Goal: Task Accomplishment & Management: Use online tool/utility

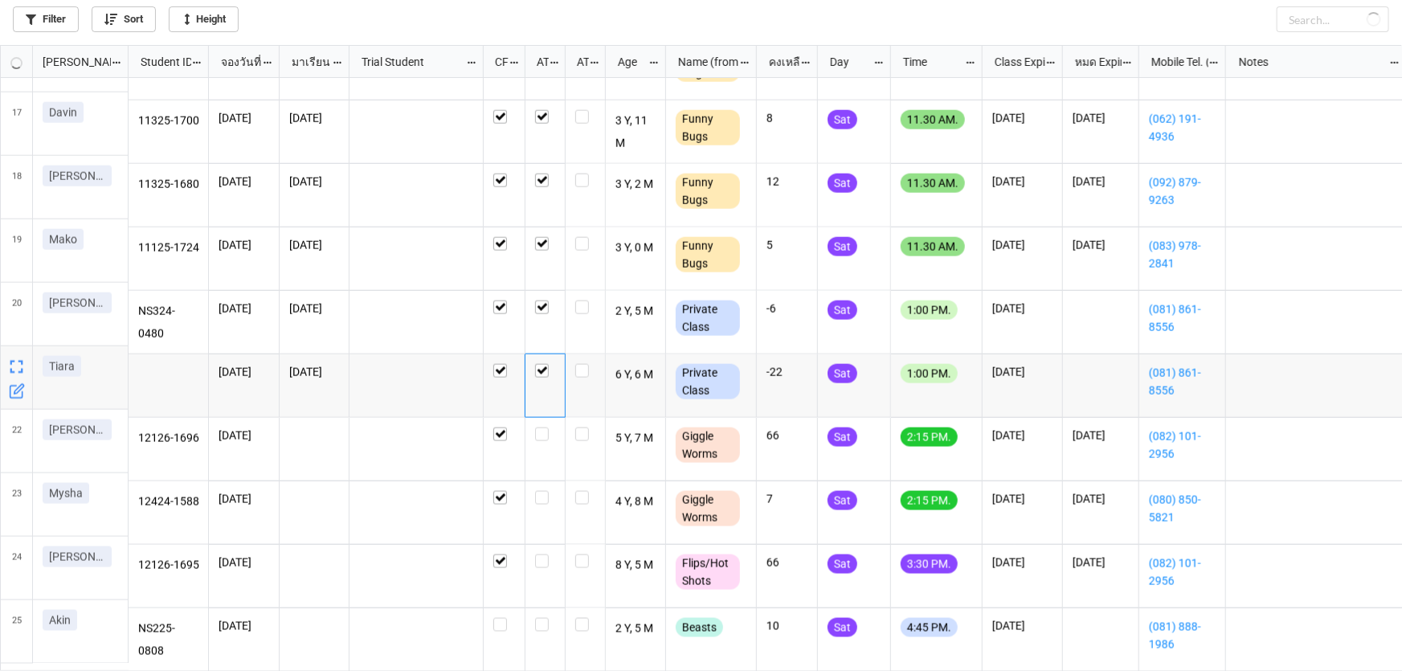
scroll to position [928, 0]
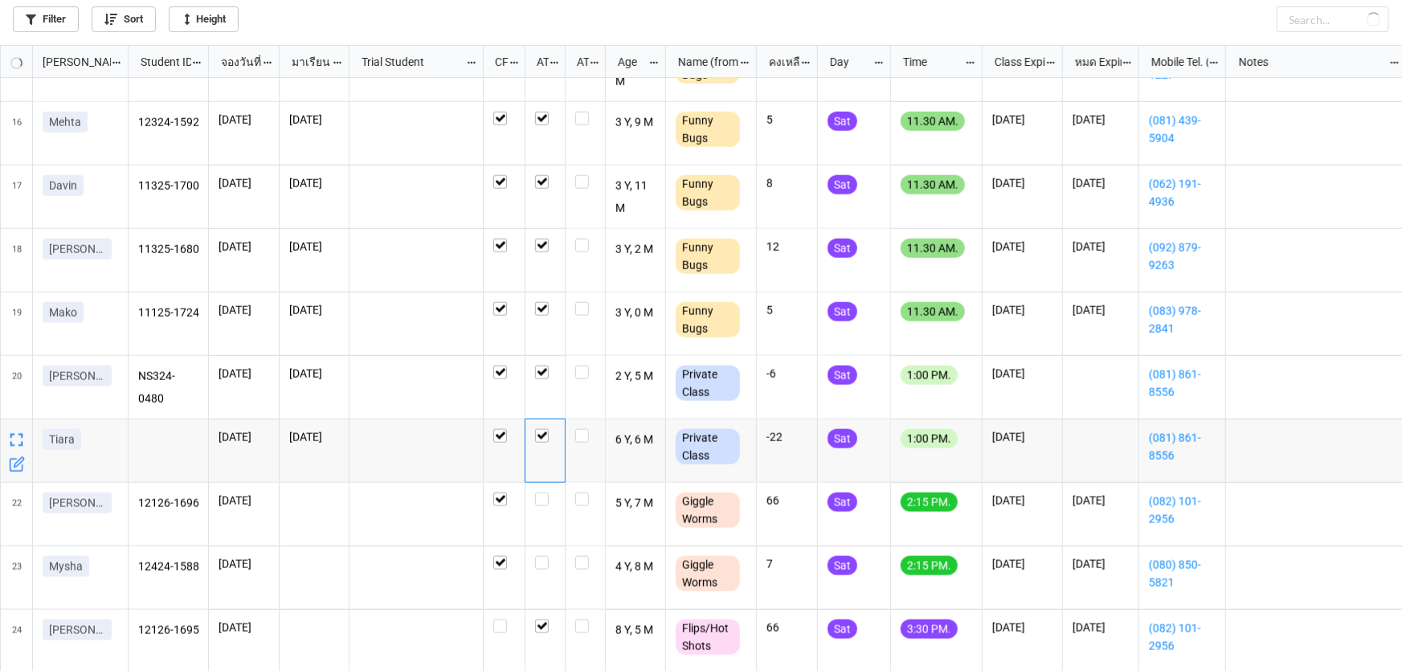
checkbox input "false"
checkbox input "true"
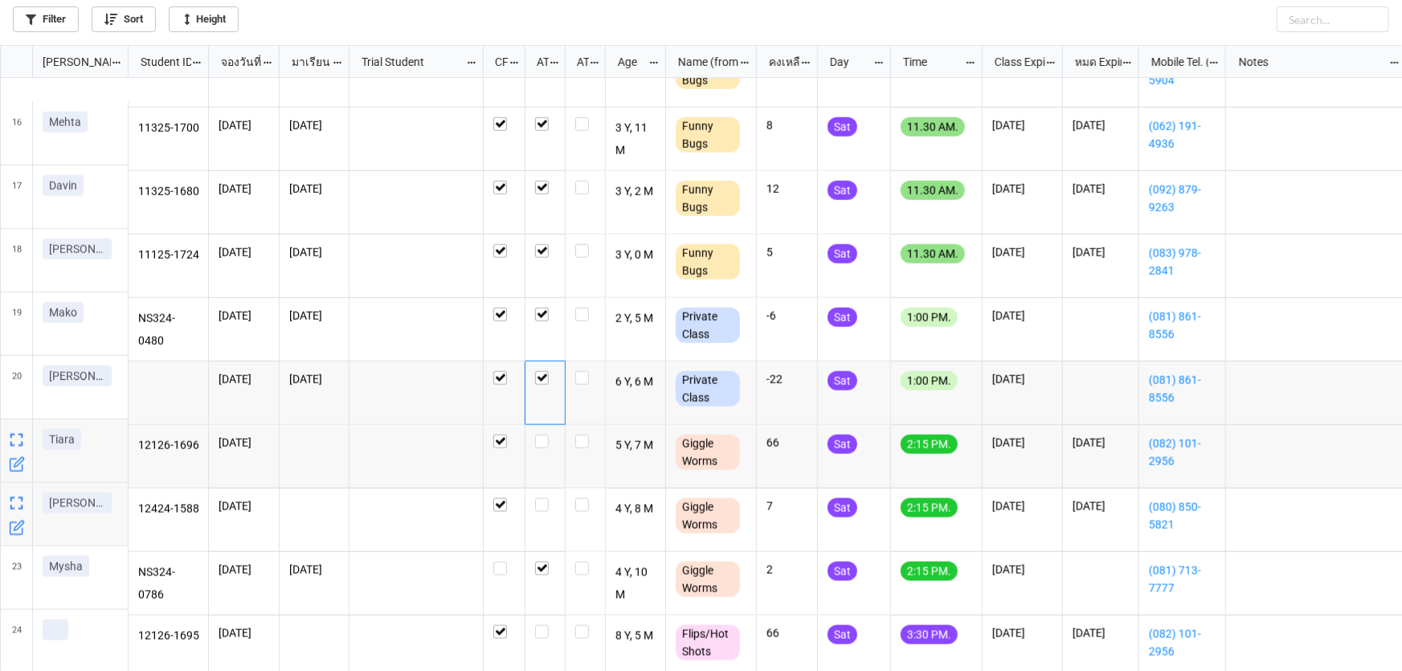
scroll to position [986, 0]
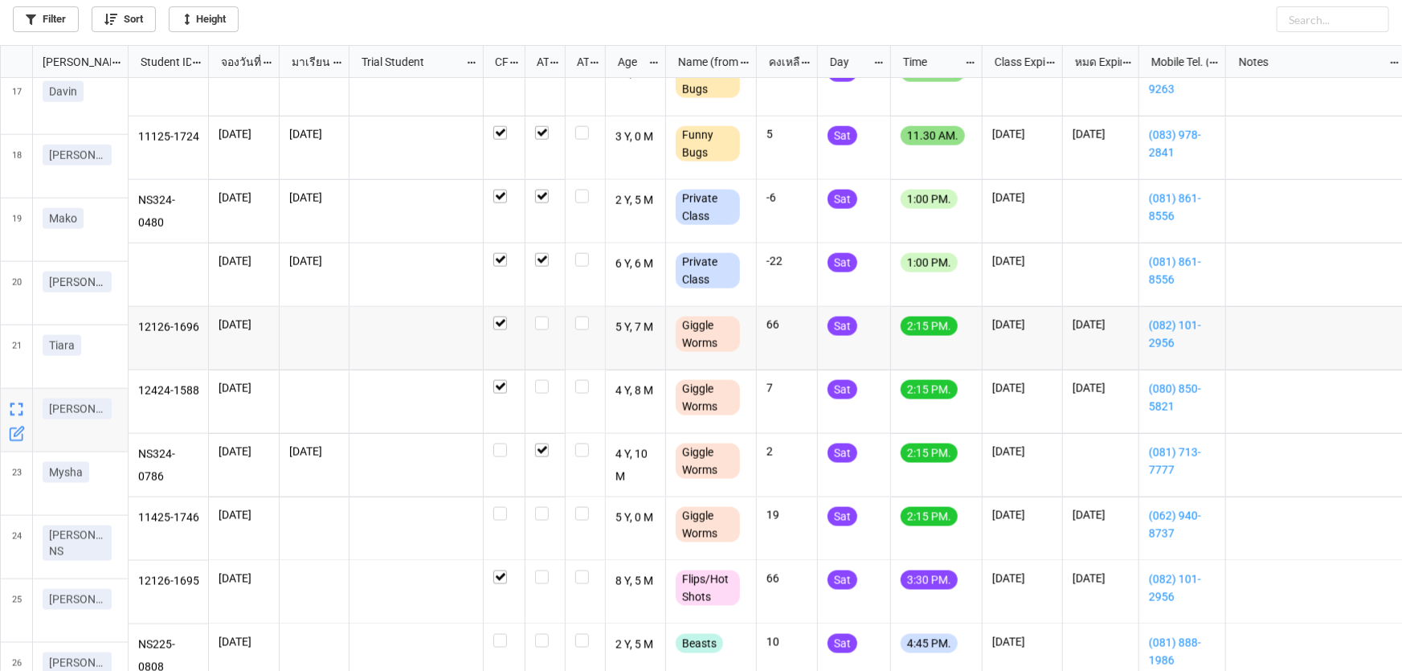
scroll to position [1127, 0]
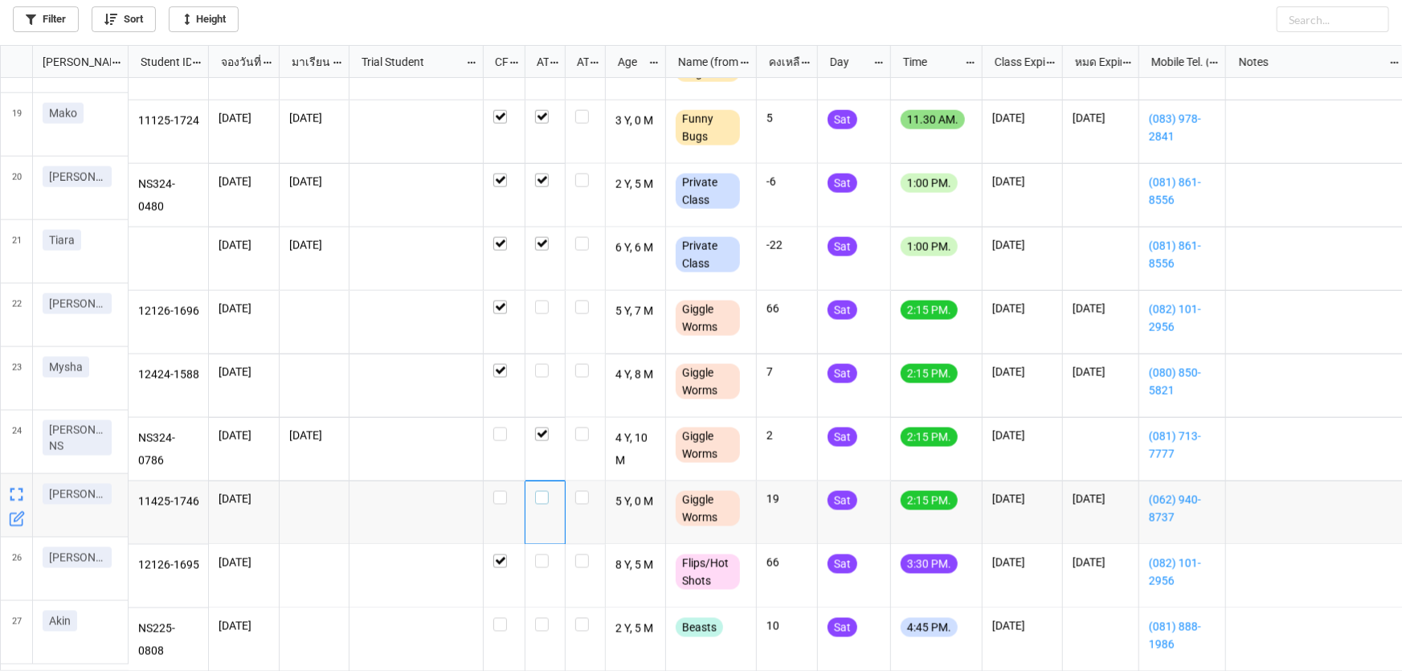
click at [541, 491] on label "grid" at bounding box center [545, 491] width 20 height 0
click at [540, 301] on label "grid" at bounding box center [545, 301] width 20 height 0
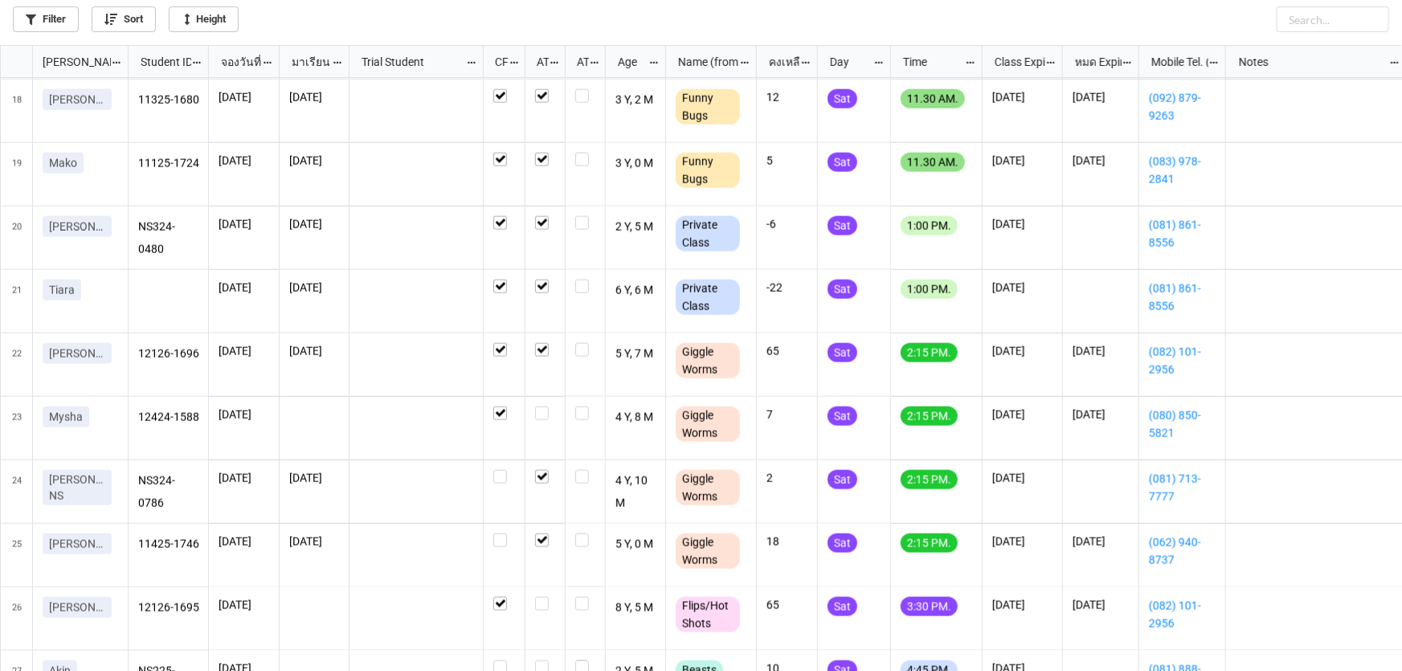
scroll to position [1095, 0]
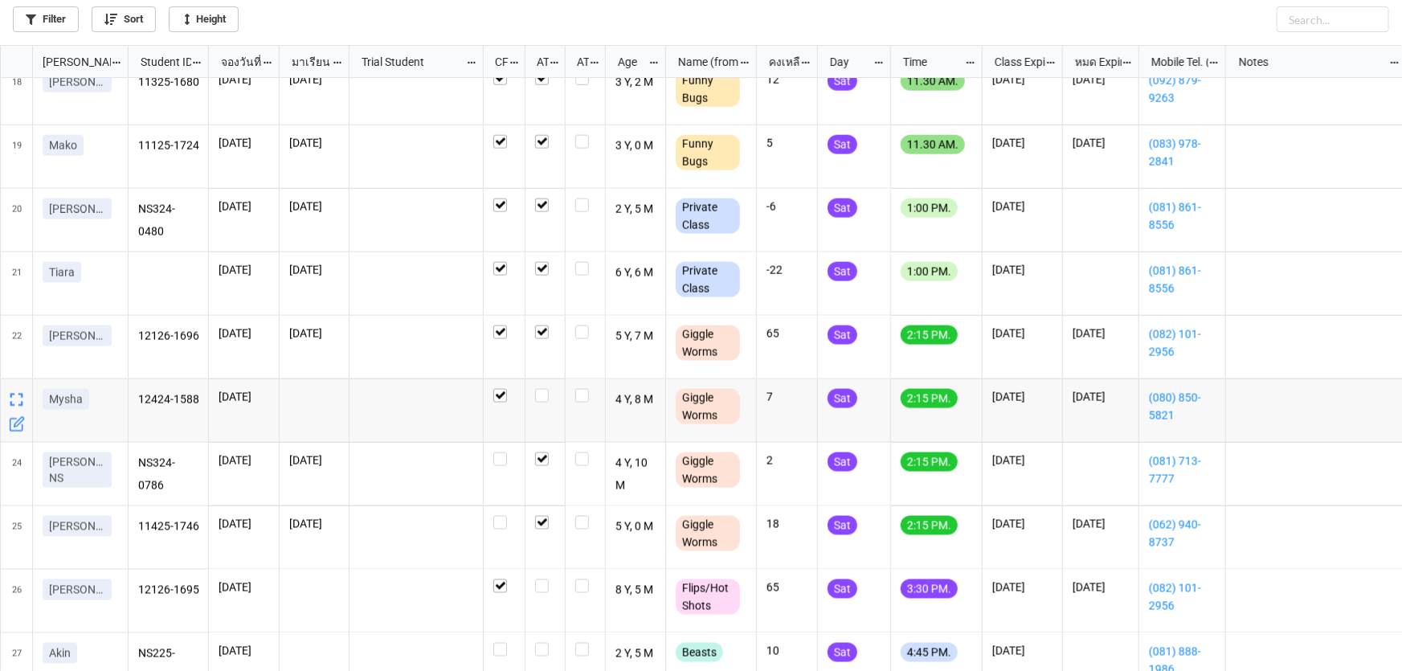
click at [534, 403] on div "grid" at bounding box center [545, 410] width 40 height 63
click at [538, 389] on label "grid" at bounding box center [545, 389] width 20 height 0
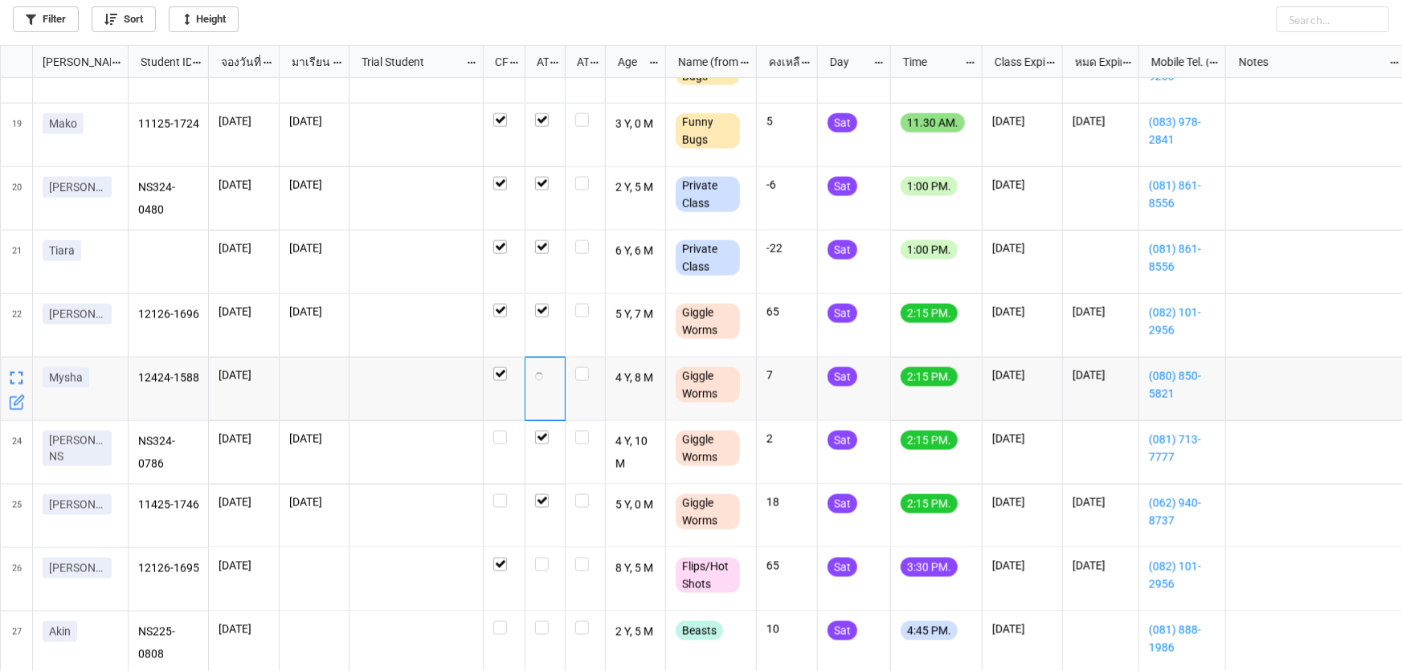
scroll to position [1127, 0]
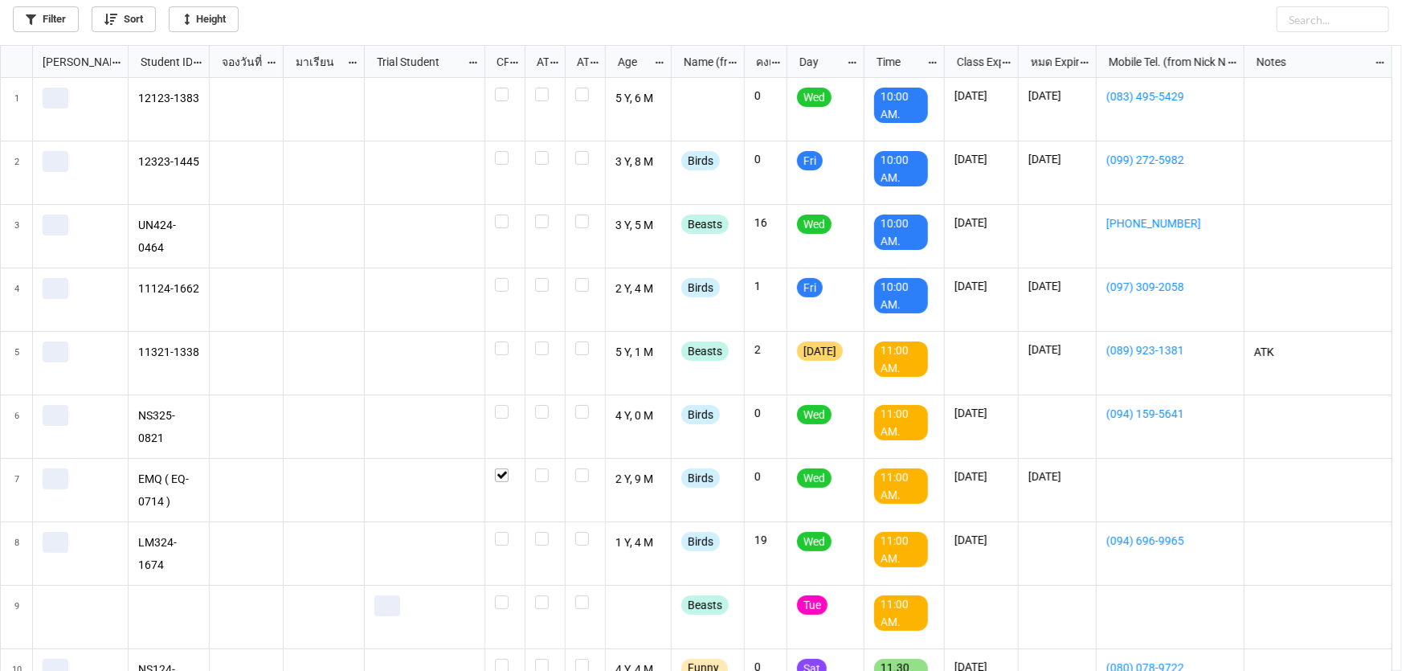
scroll to position [617, 1392]
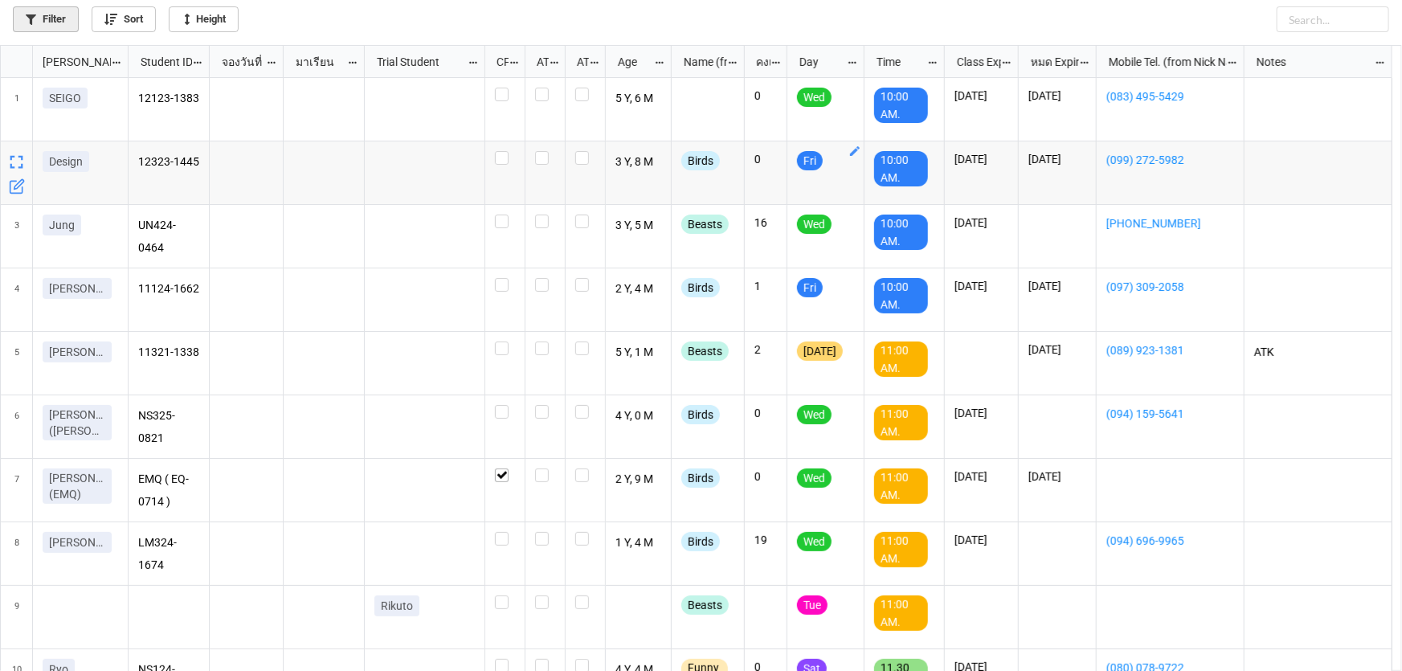
click at [26, 14] on icon at bounding box center [31, 19] width 10 height 10
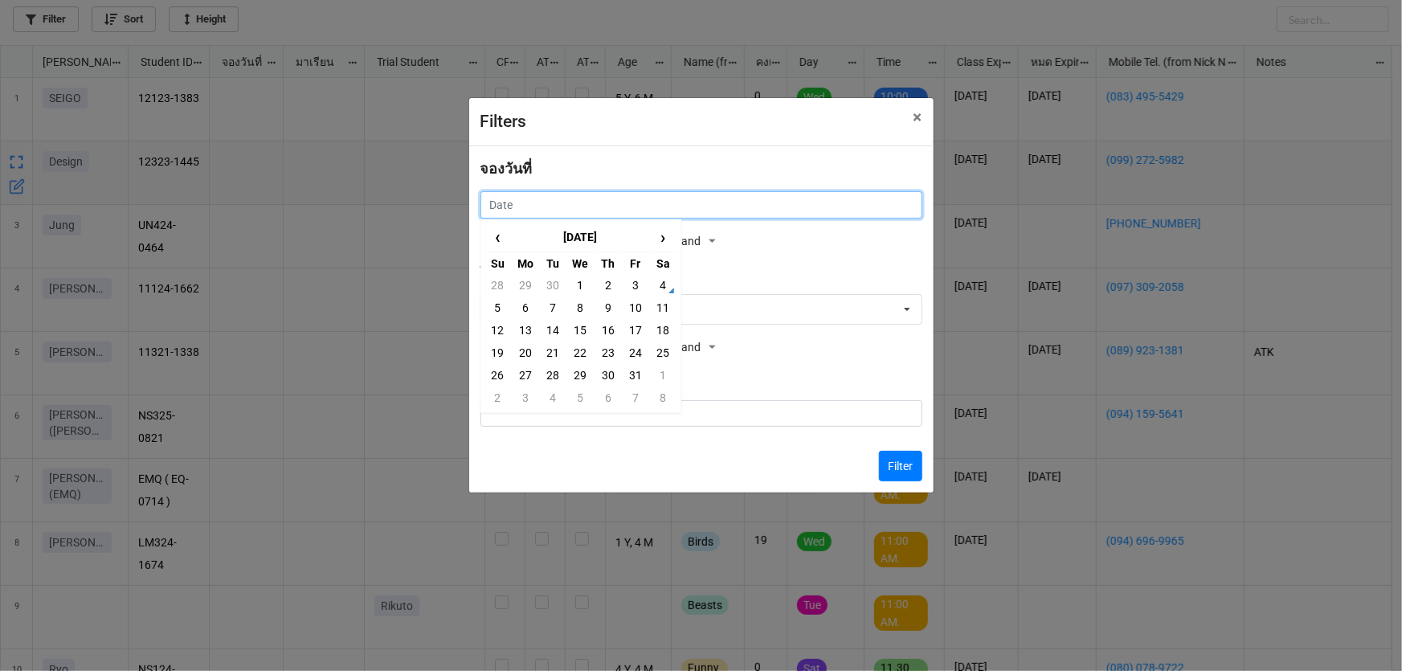
click at [656, 210] on input "text" at bounding box center [702, 204] width 442 height 27
click at [525, 308] on td "6" at bounding box center [525, 307] width 27 height 22
type input "[DATE]"
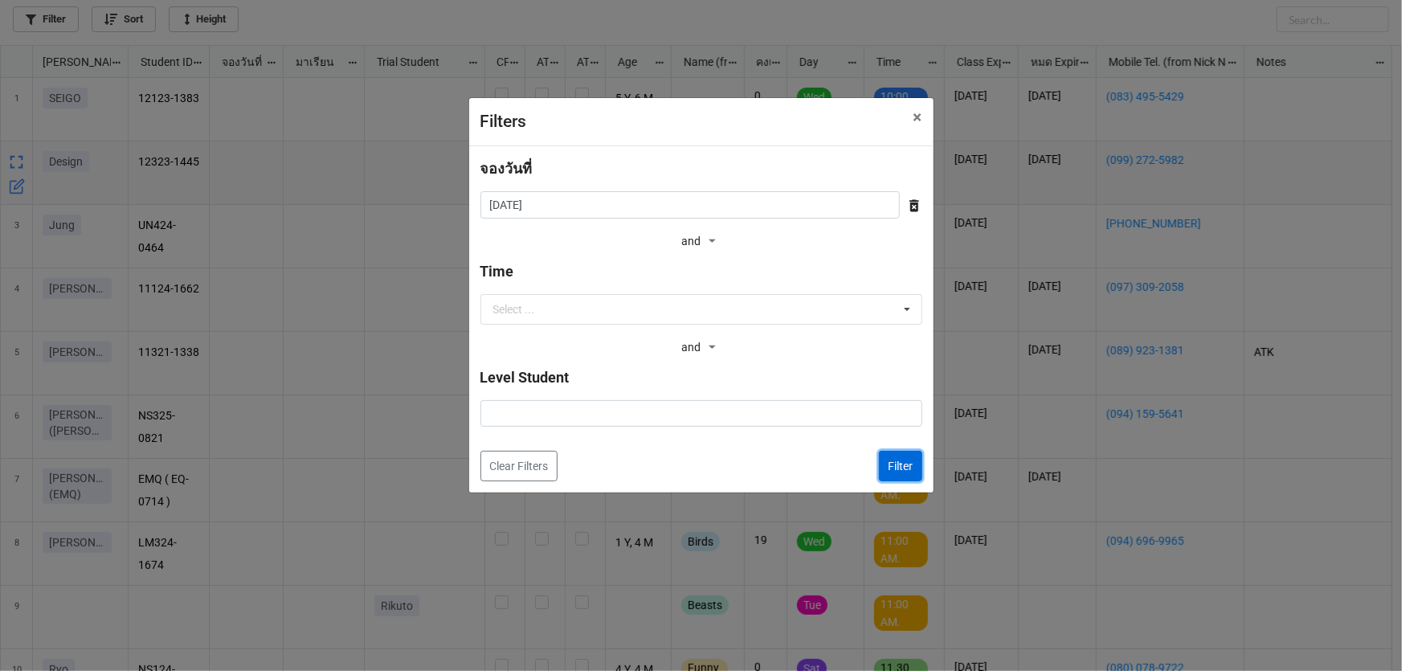
drag, startPoint x: 894, startPoint y: 470, endPoint x: 918, endPoint y: 446, distance: 33.5
click at [906, 464] on button "Filter" at bounding box center [900, 466] width 43 height 31
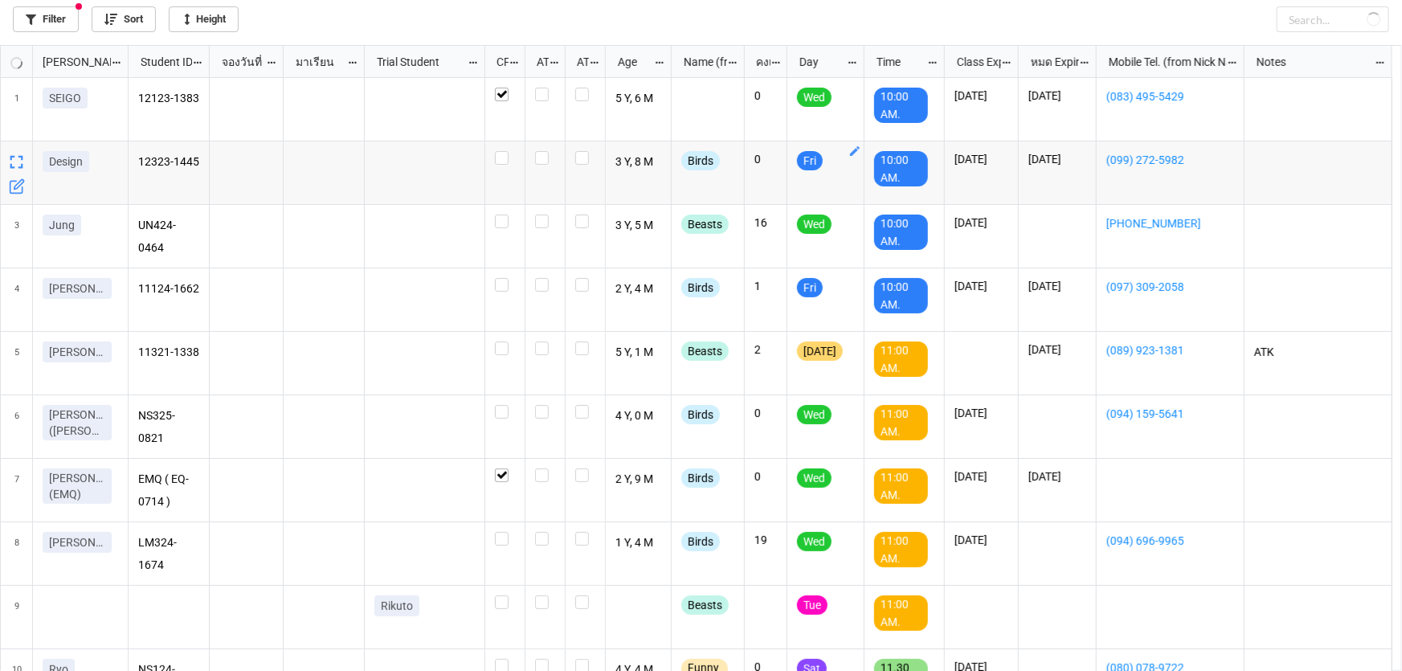
checkbox input "true"
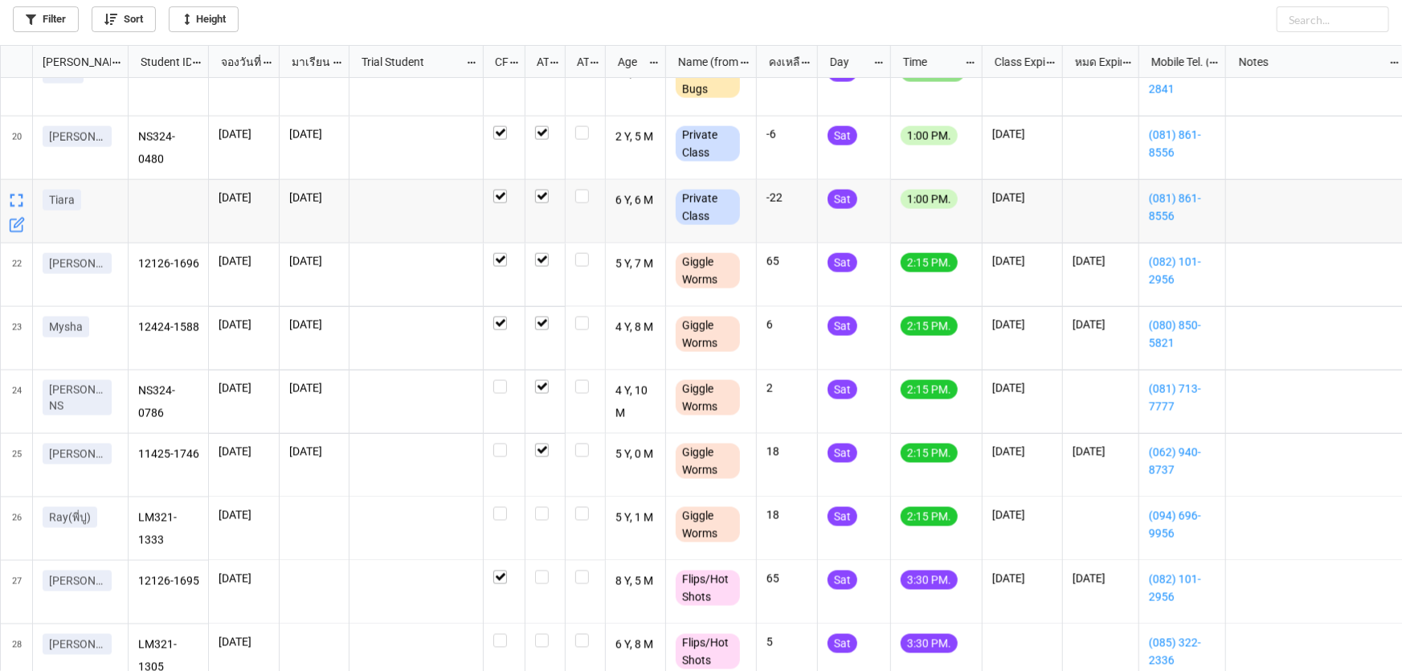
scroll to position [1168, 0]
click at [542, 506] on label "grid" at bounding box center [545, 506] width 20 height 0
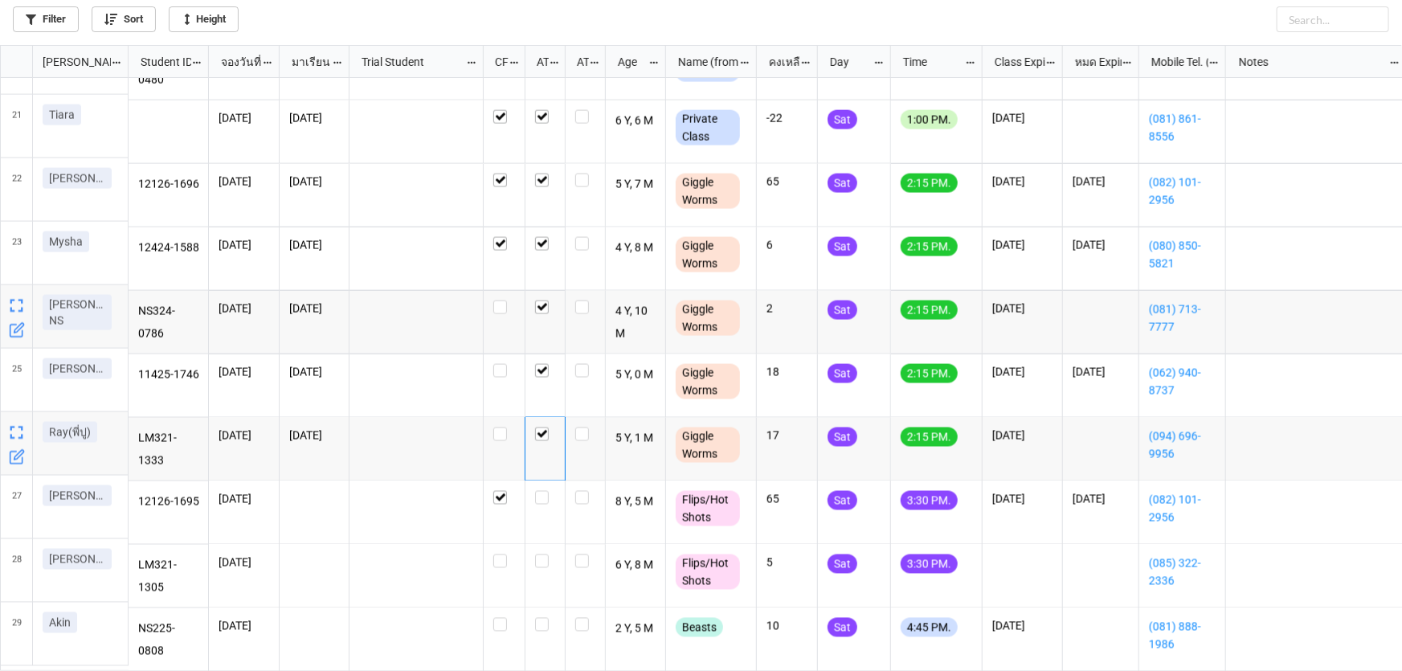
scroll to position [1254, 0]
click at [11, 583] on icon "grid" at bounding box center [17, 583] width 16 height 16
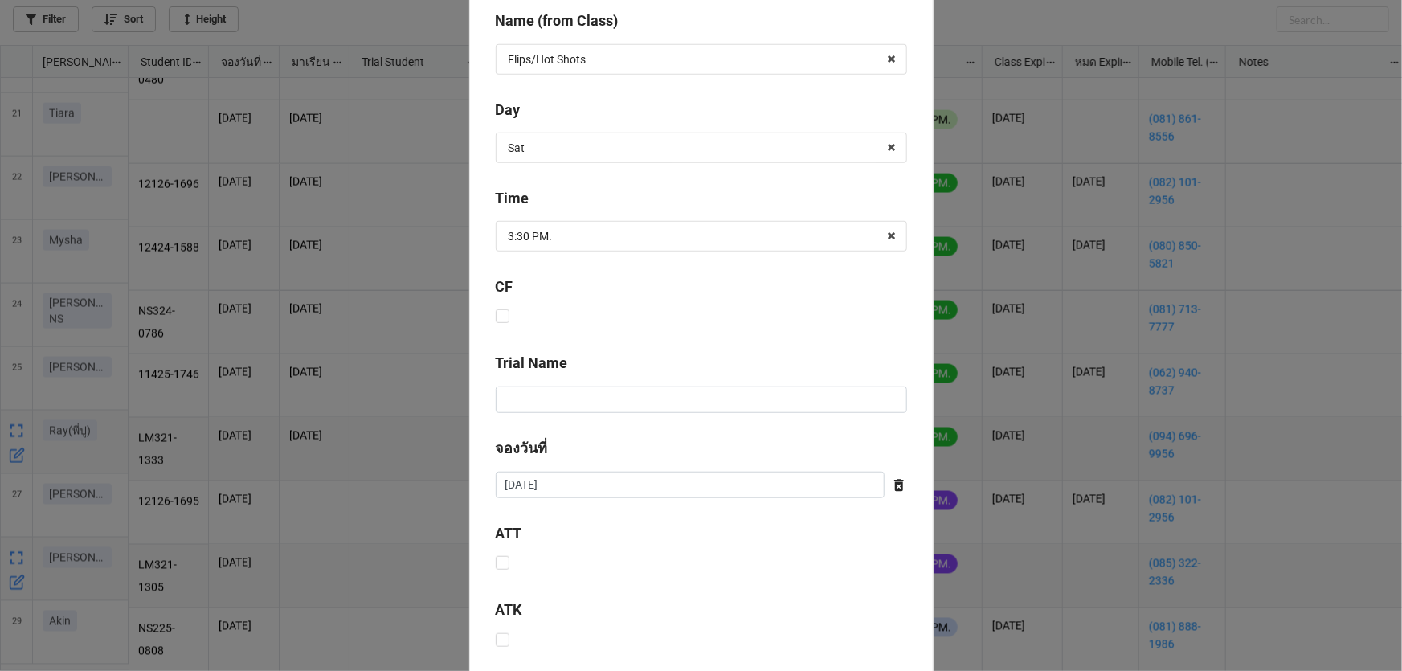
scroll to position [651, 0]
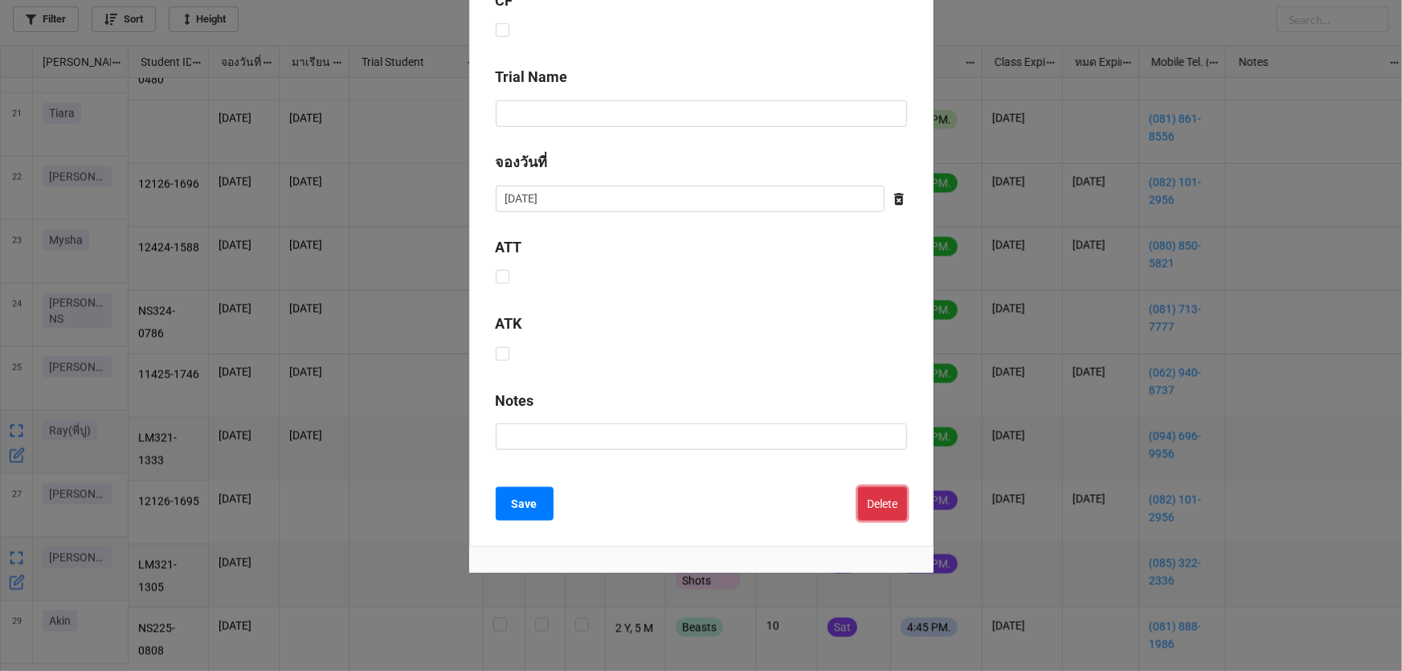
click at [868, 508] on button "Delete" at bounding box center [882, 504] width 49 height 34
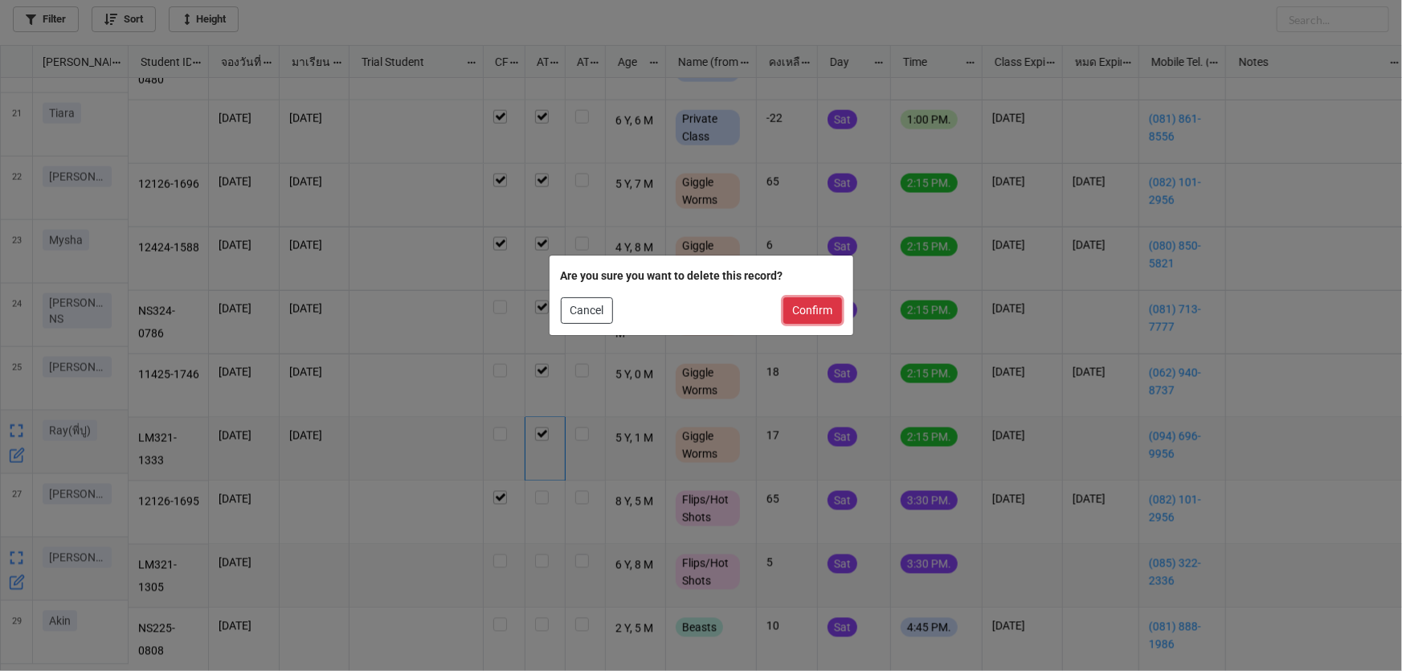
click at [810, 313] on button "Confirm" at bounding box center [812, 310] width 59 height 27
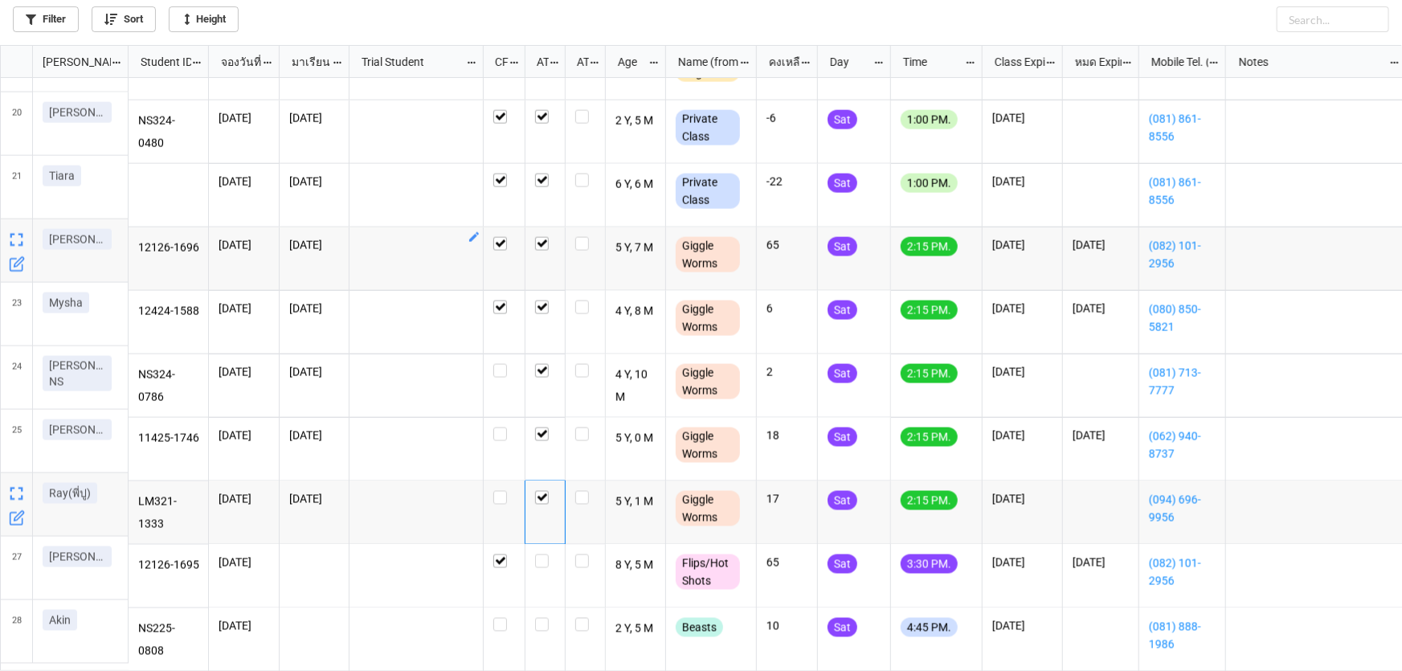
scroll to position [1191, 0]
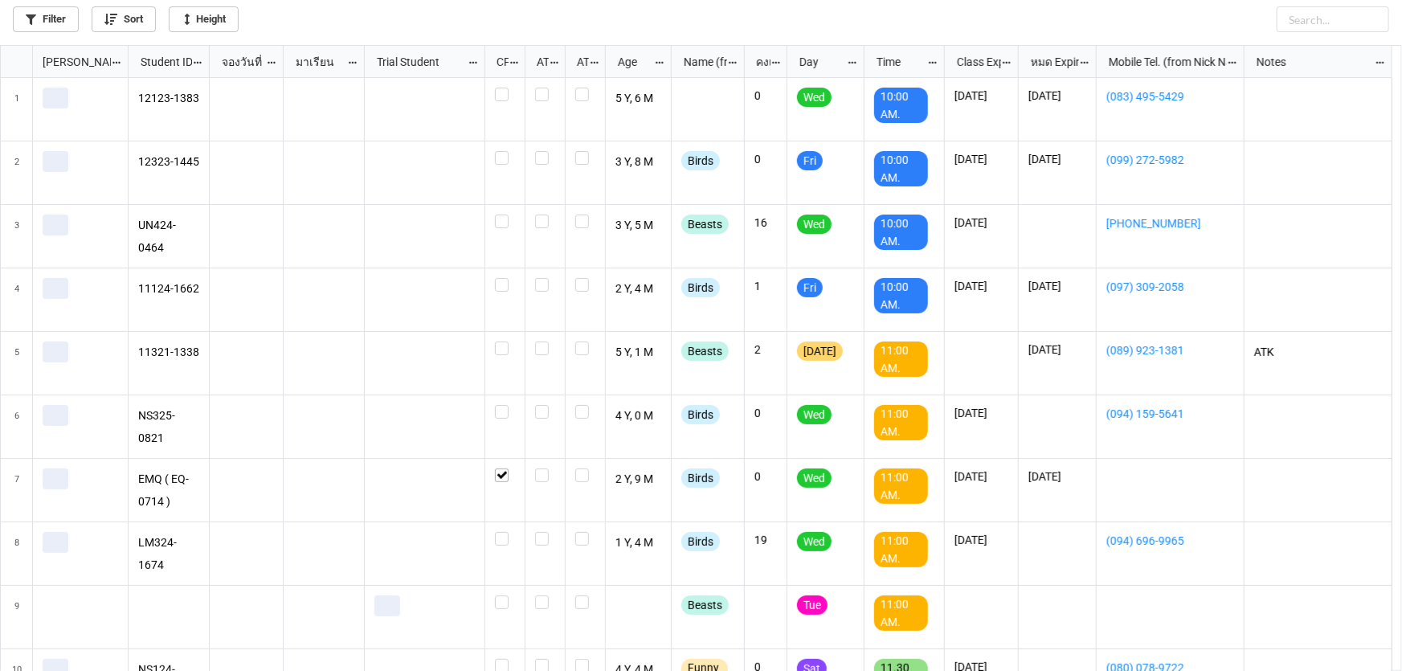
scroll to position [617, 1392]
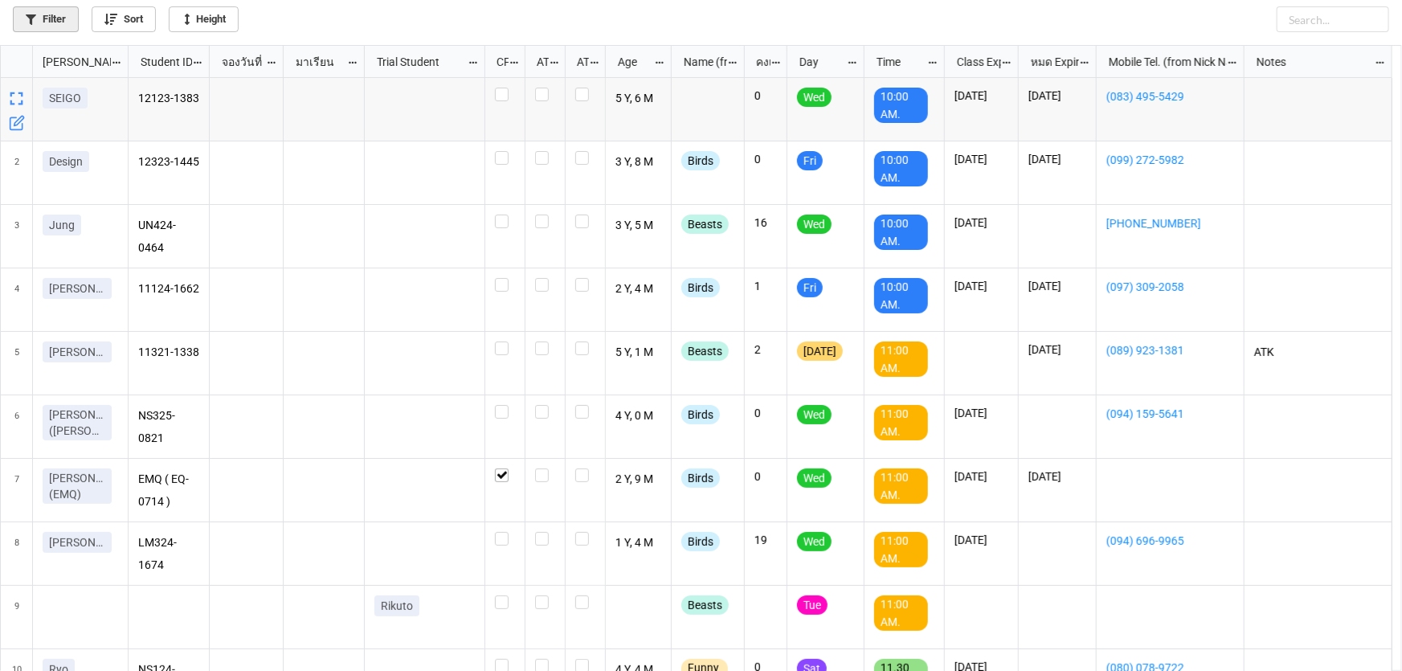
click at [64, 17] on link "Filter" at bounding box center [46, 19] width 66 height 26
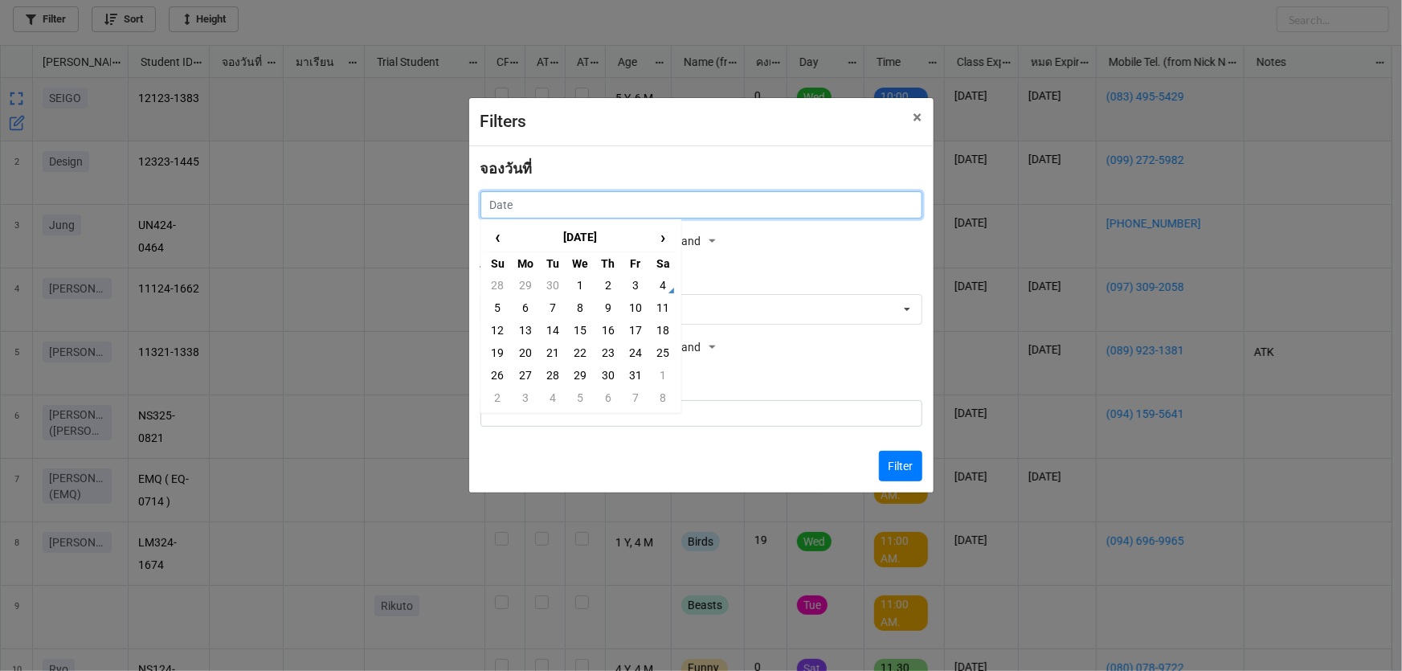
click at [638, 206] on input "text" at bounding box center [702, 204] width 442 height 27
click at [579, 283] on td "1" at bounding box center [579, 285] width 27 height 22
type input "[DATE]"
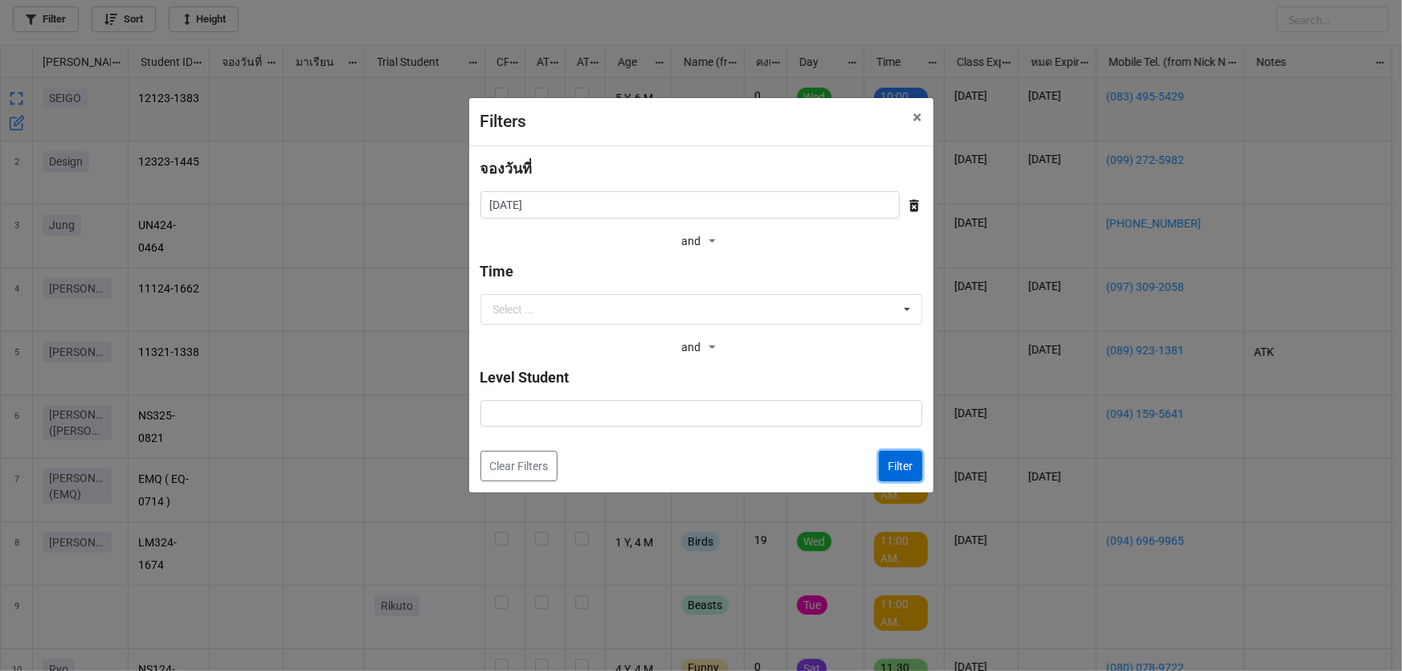
click at [905, 465] on button "Filter" at bounding box center [900, 466] width 43 height 31
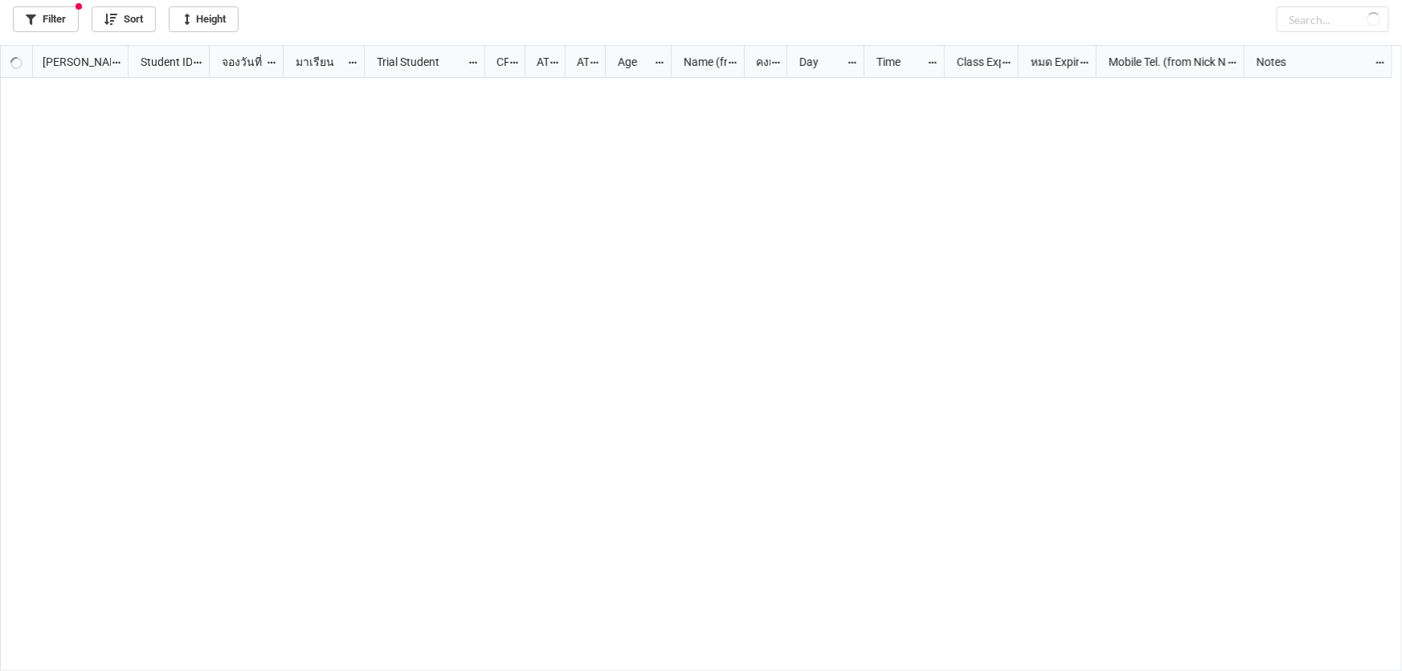
checkbox input "true"
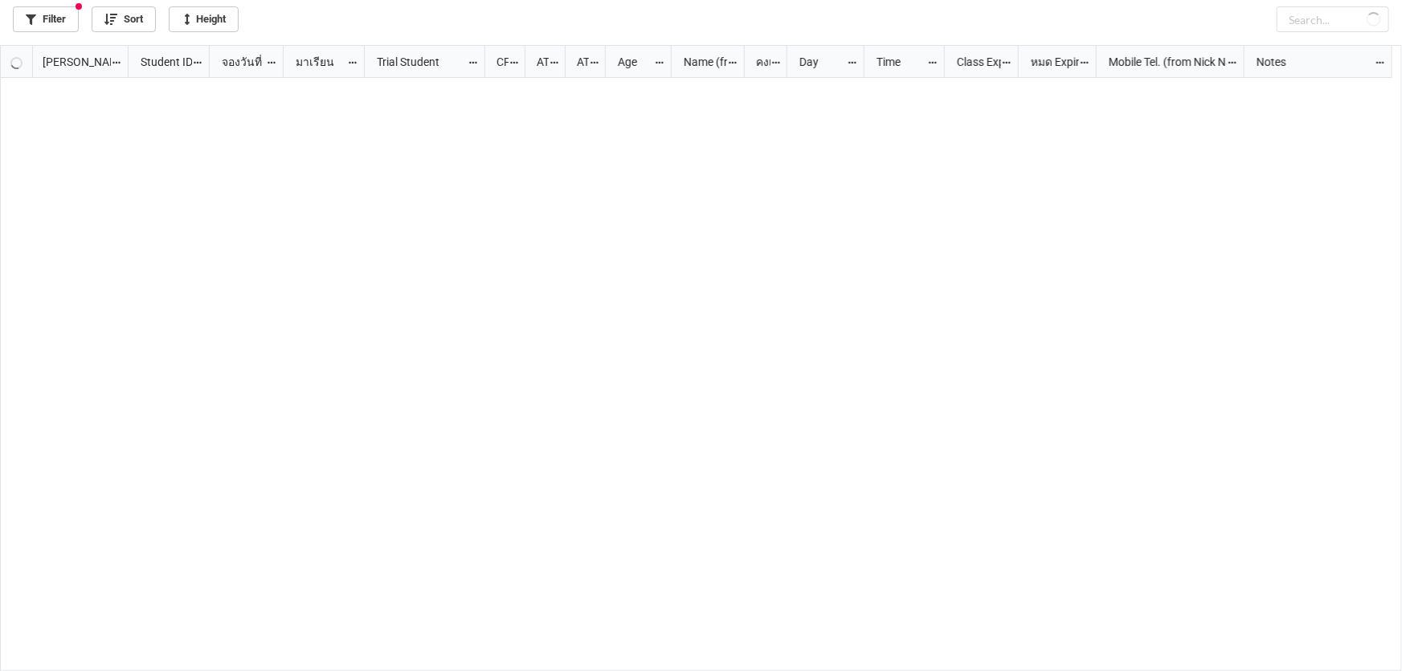
checkbox input "true"
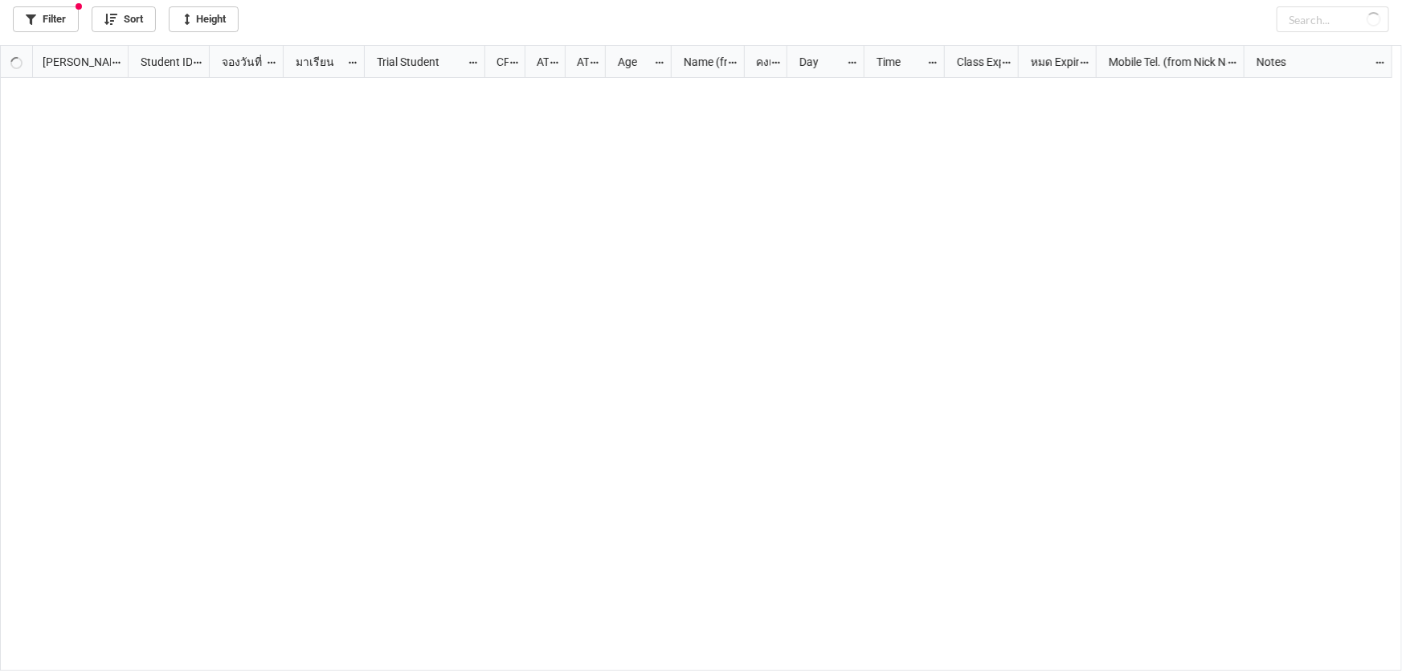
checkbox input "true"
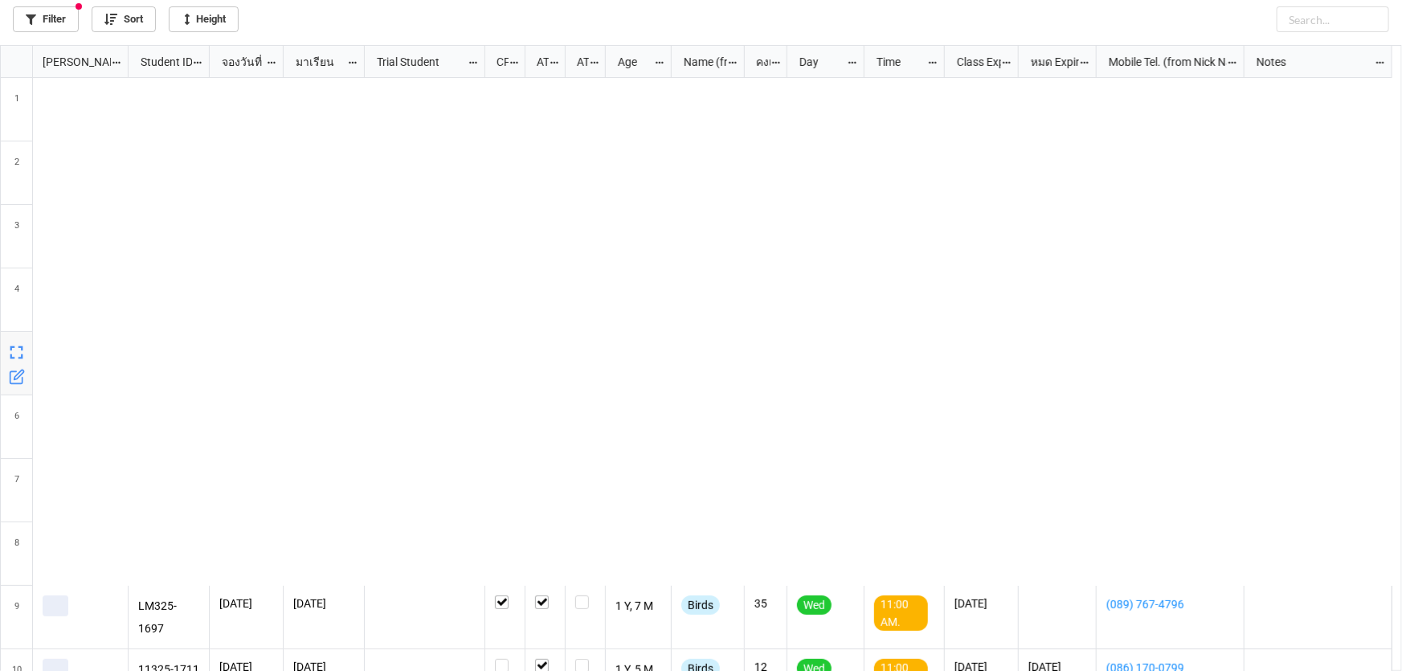
scroll to position [548, 0]
